Goal: Find specific page/section: Find specific page/section

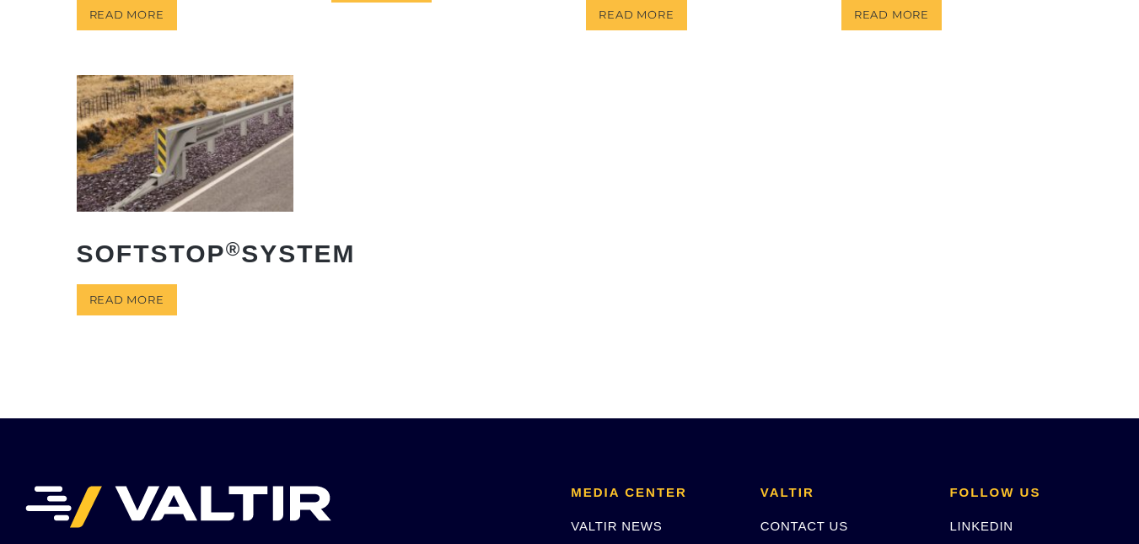
scroll to position [475, 0]
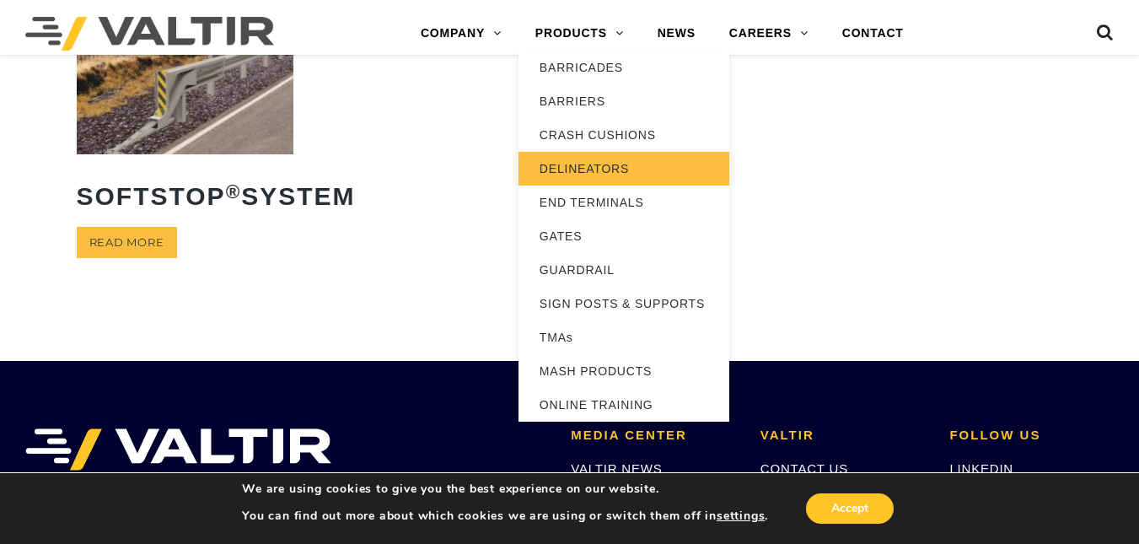
click at [563, 175] on link "DELINEATORS" at bounding box center [623, 169] width 211 height 34
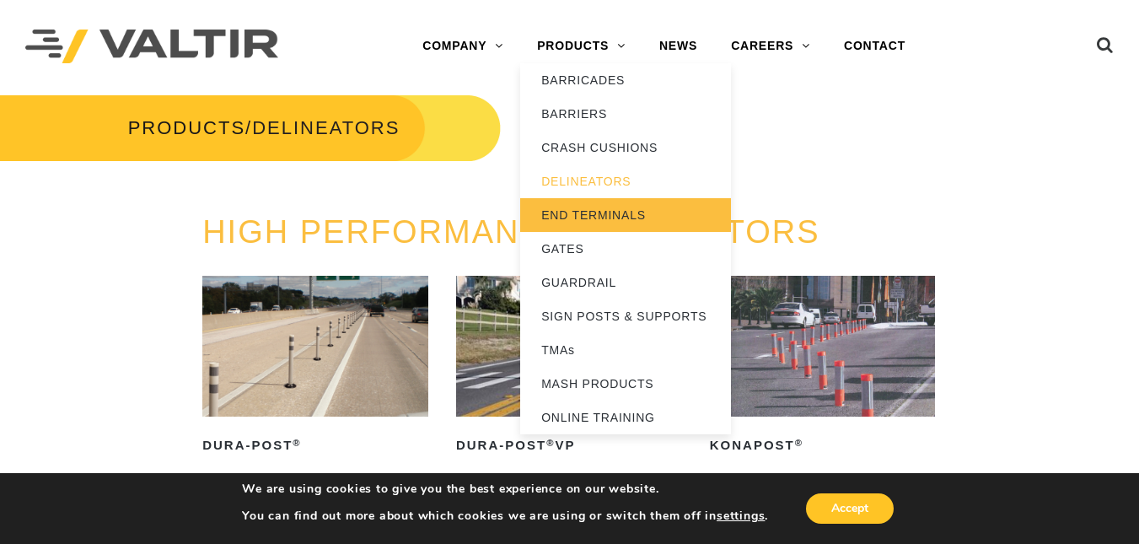
click at [600, 212] on link "END TERMINALS" at bounding box center [625, 215] width 211 height 34
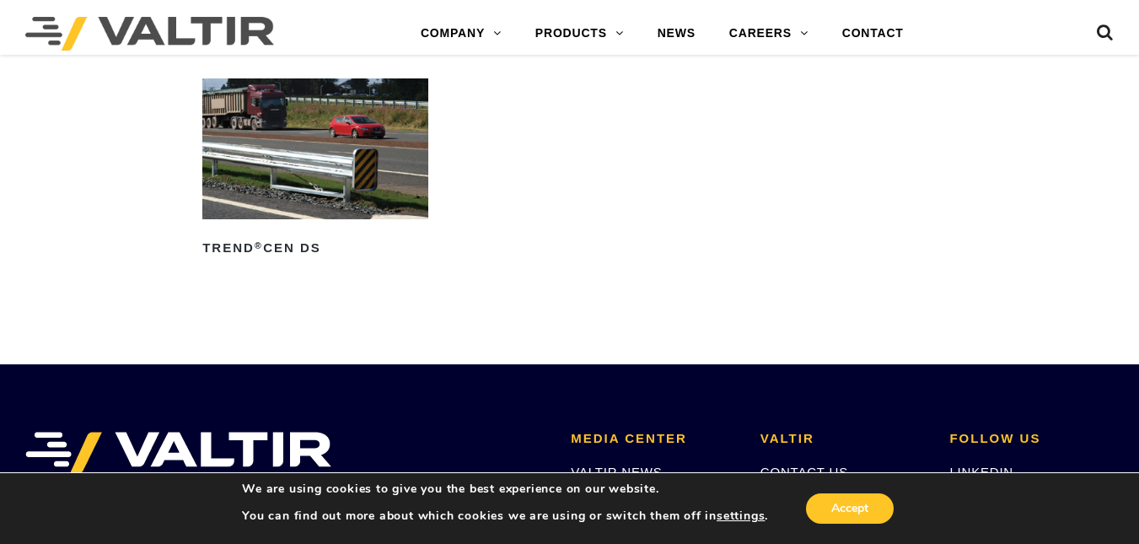
scroll to position [2208, 0]
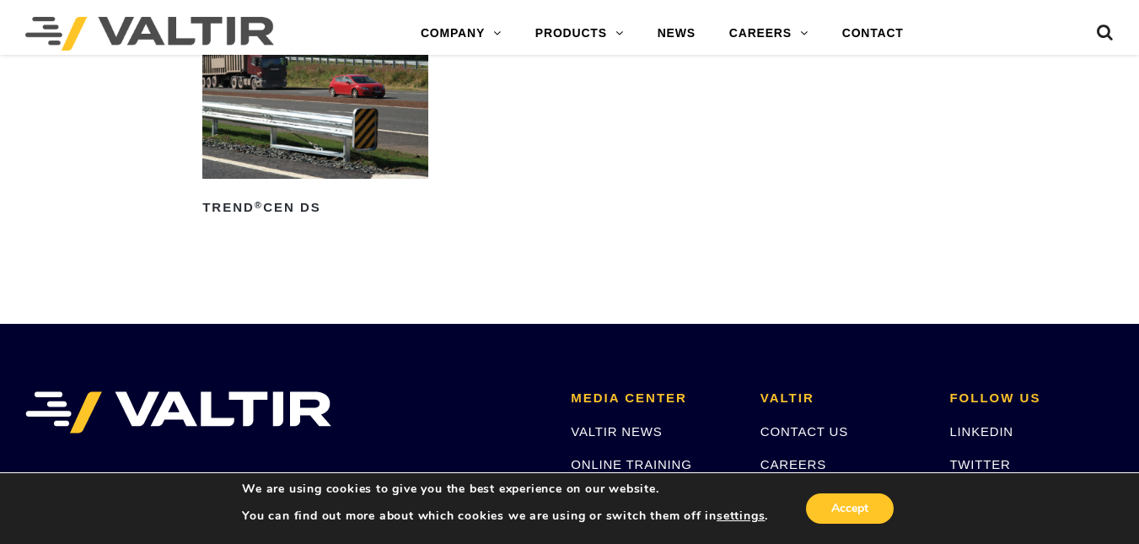
click at [1133, 192] on div "ENV 1317-4 END TERMINALS ABC ™ Terminal Read more Euro-ET ® Read more TREND ® C…" at bounding box center [569, 16] width 1139 height 532
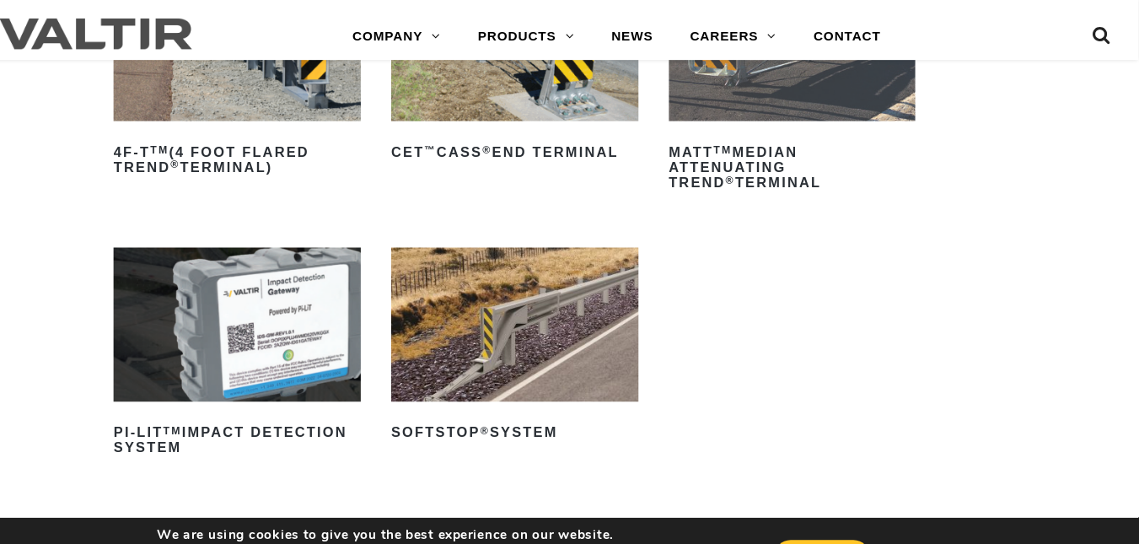
scroll to position [306, 0]
